Goal: Task Accomplishment & Management: Manage account settings

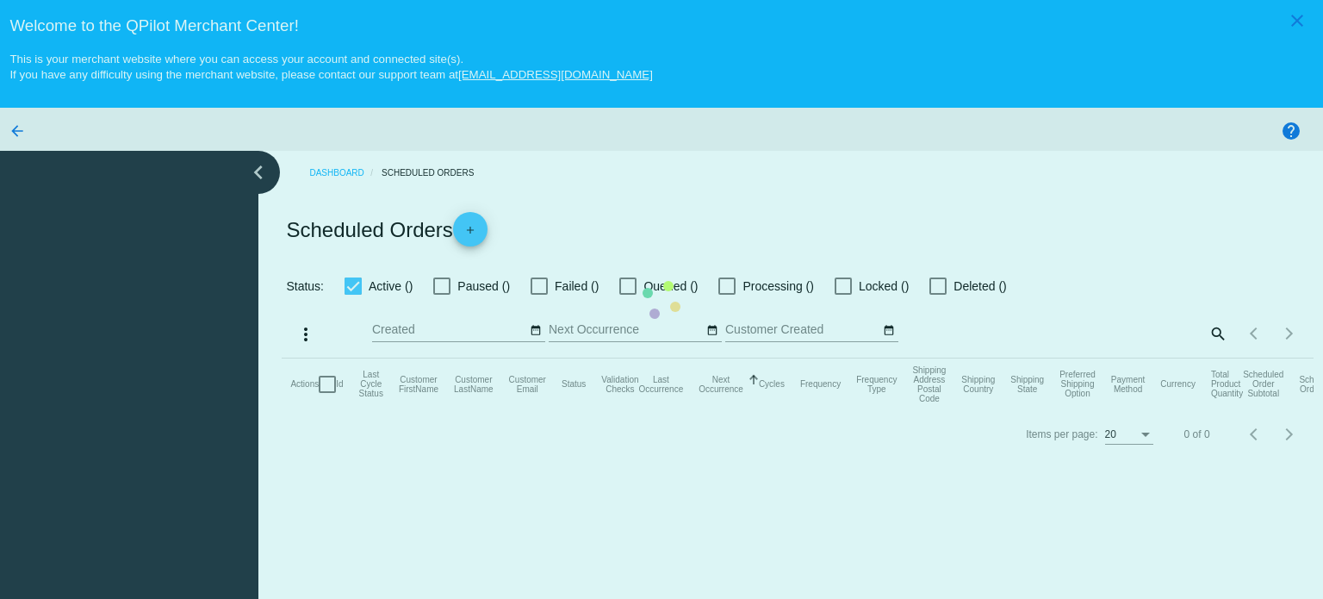
click at [831, 358] on mat-table "Actions Id Last Cycle Status Customer FirstName Customer LastName Customer Emai…" at bounding box center [797, 384] width 1031 height 52
checkbox input "true"
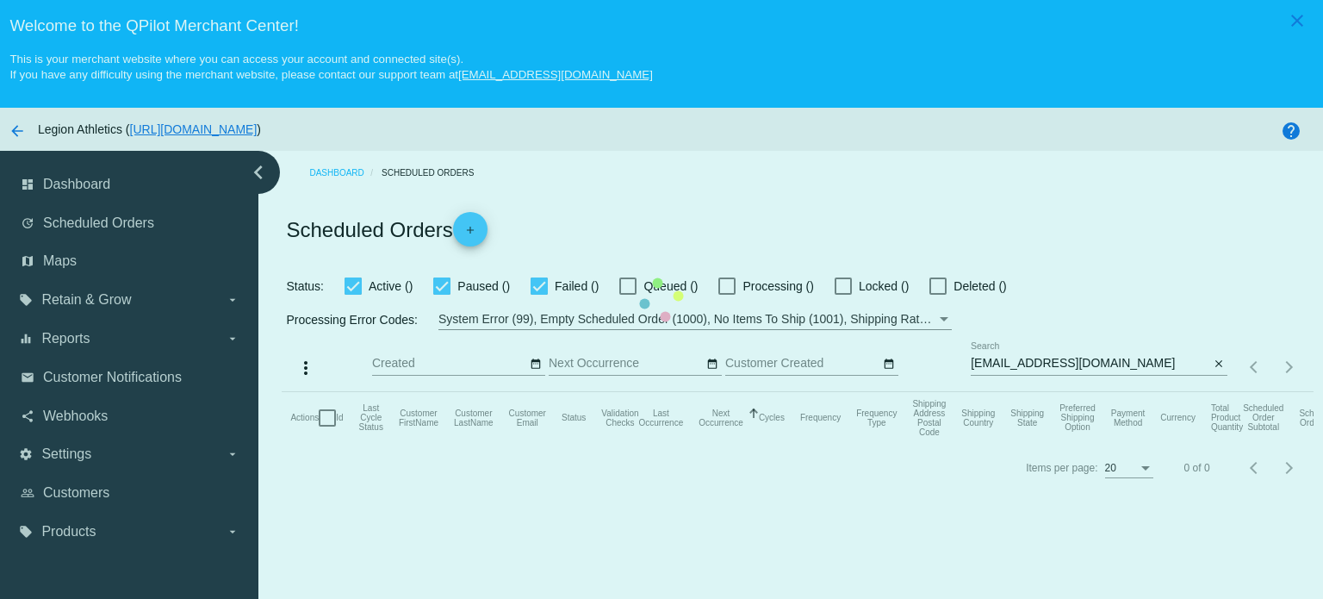
click at [1054, 392] on mat-table "Actions Id Last Cycle Status Customer FirstName Customer LastName Customer Emai…" at bounding box center [797, 418] width 1031 height 52
click at [1044, 392] on mat-table "Actions Id Last Cycle Status Customer FirstName Customer LastName Customer Emai…" at bounding box center [797, 418] width 1031 height 52
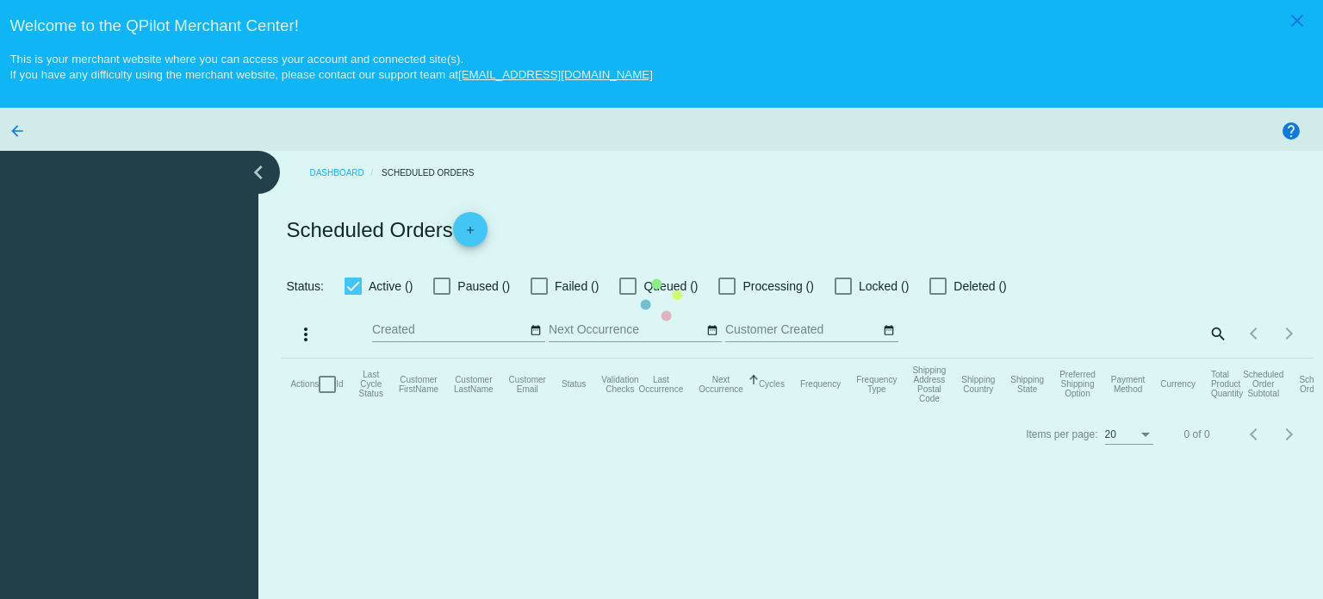
checkbox input "true"
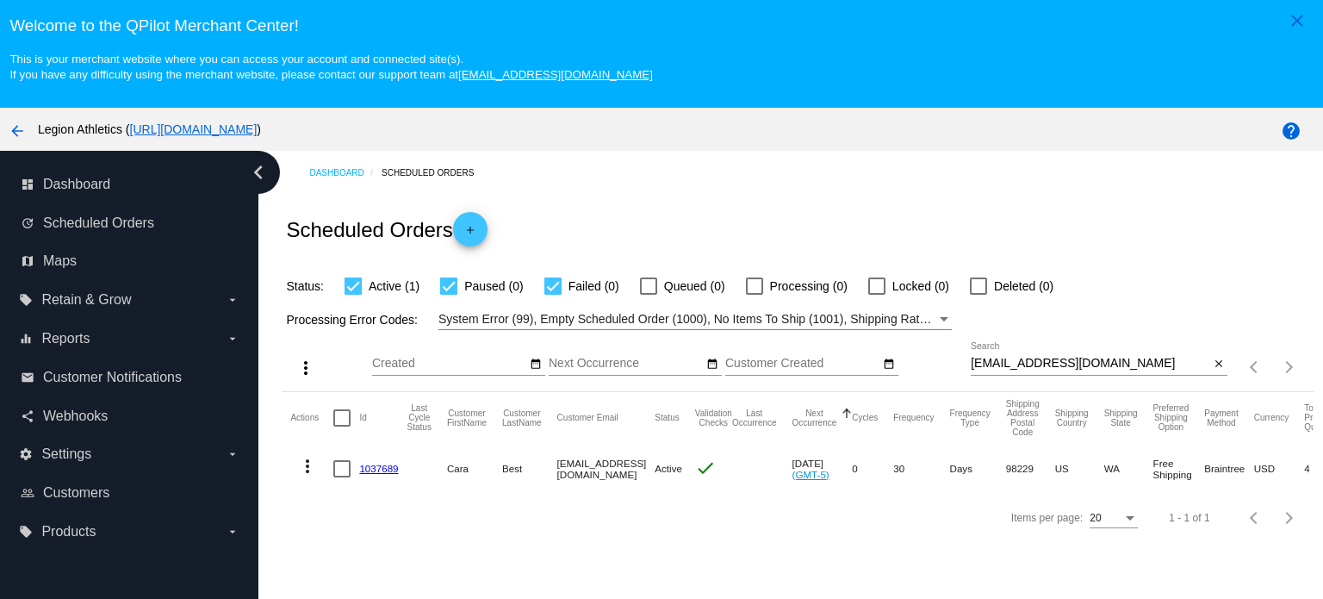
click at [1048, 363] on input "caraashley1@gmail.com" at bounding box center [1090, 364] width 239 height 14
paste input "lisad5@outlook"
type input "lisad5@outlook.com"
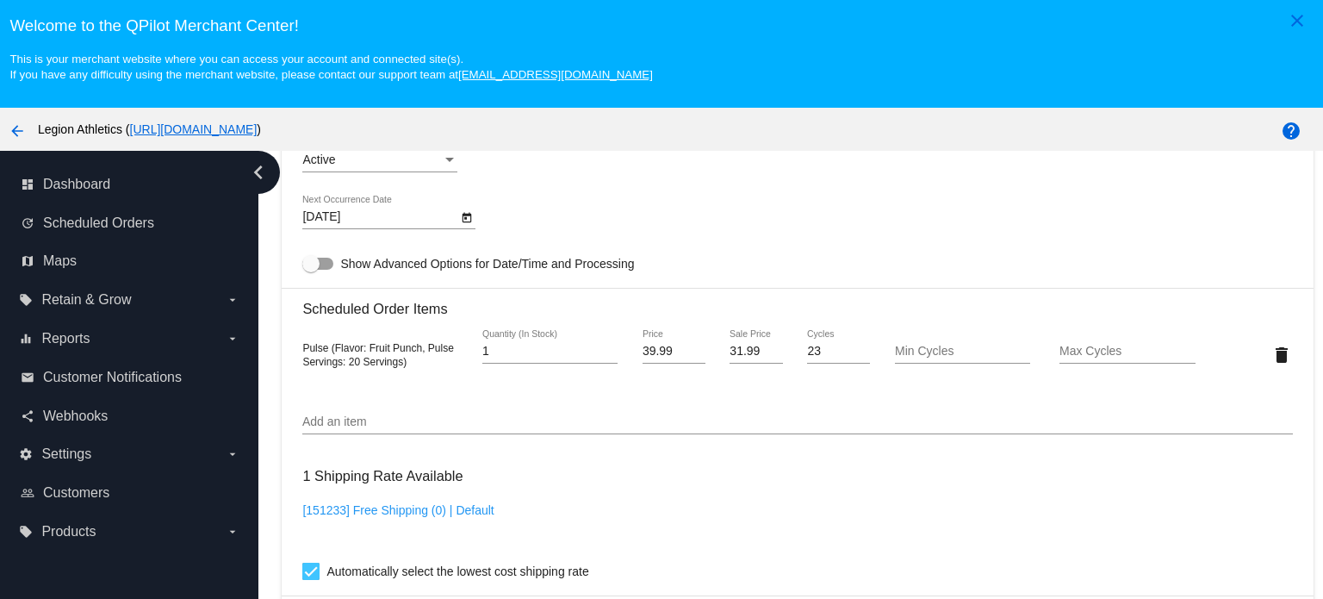
scroll to position [1120, 0]
